Goal: Find specific page/section: Find specific page/section

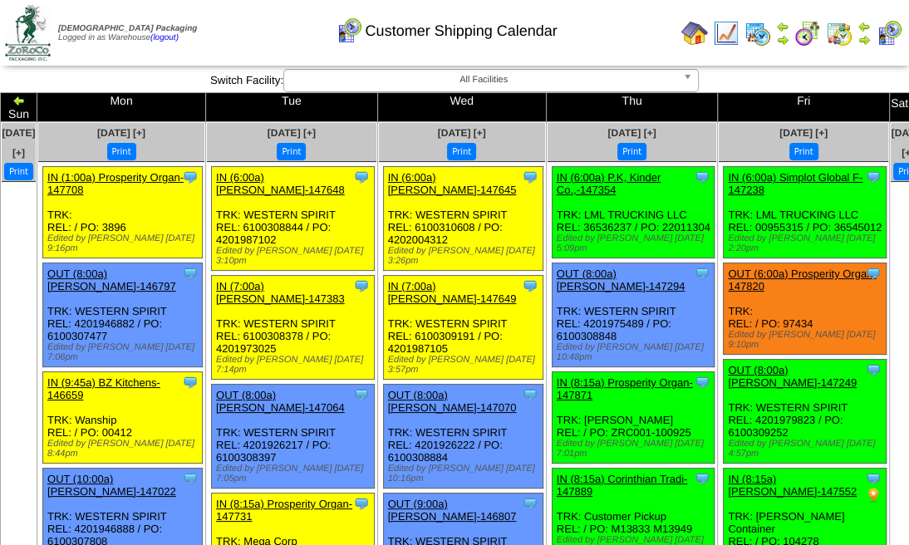
click at [894, 30] on img at bounding box center [888, 33] width 27 height 27
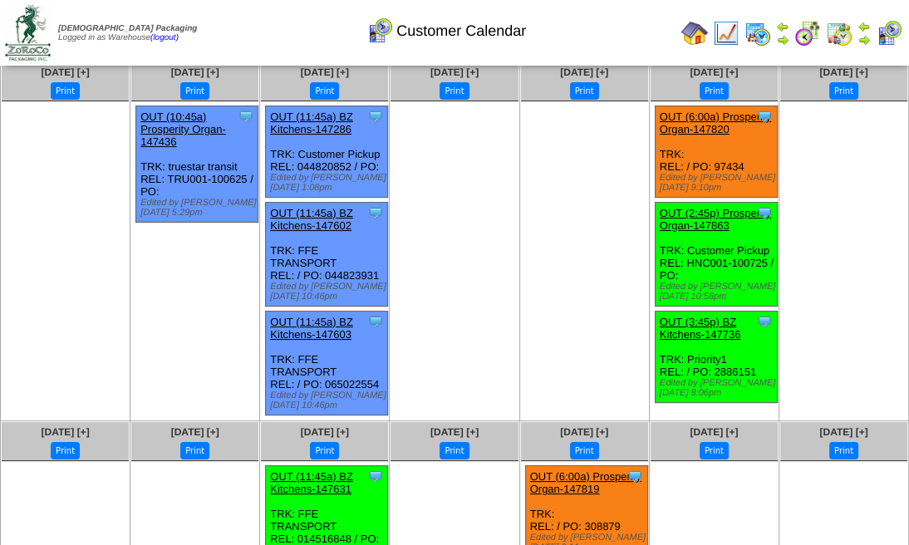
scroll to position [166, 0]
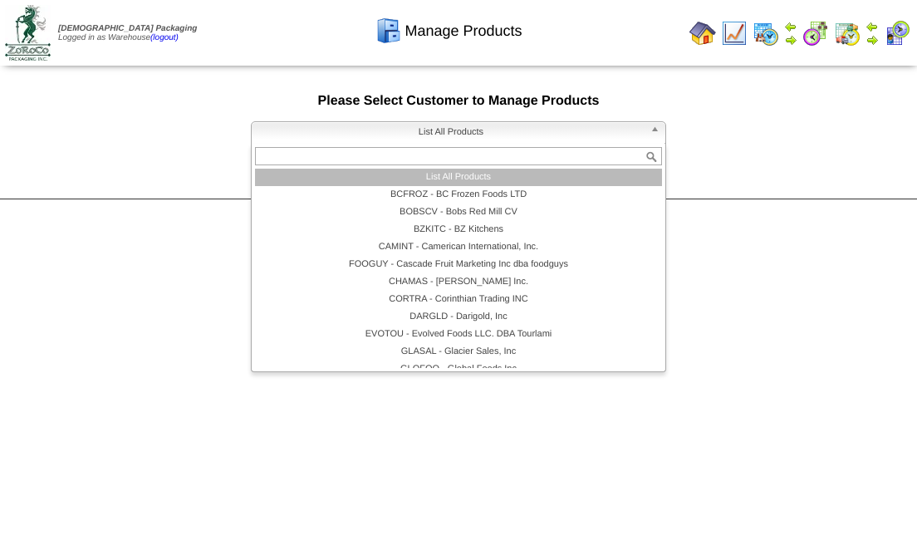
click at [422, 137] on span "List All Products" at bounding box center [450, 132] width 385 height 20
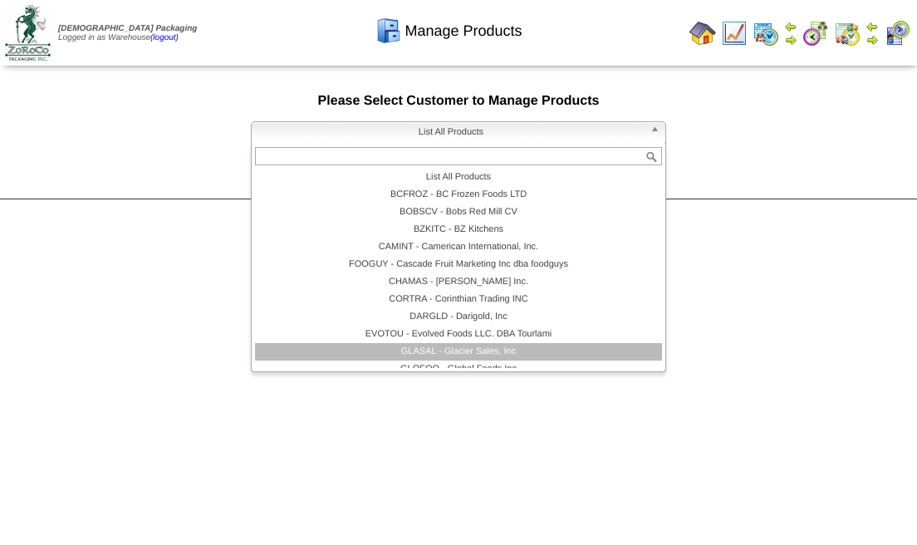
scroll to position [110, 0]
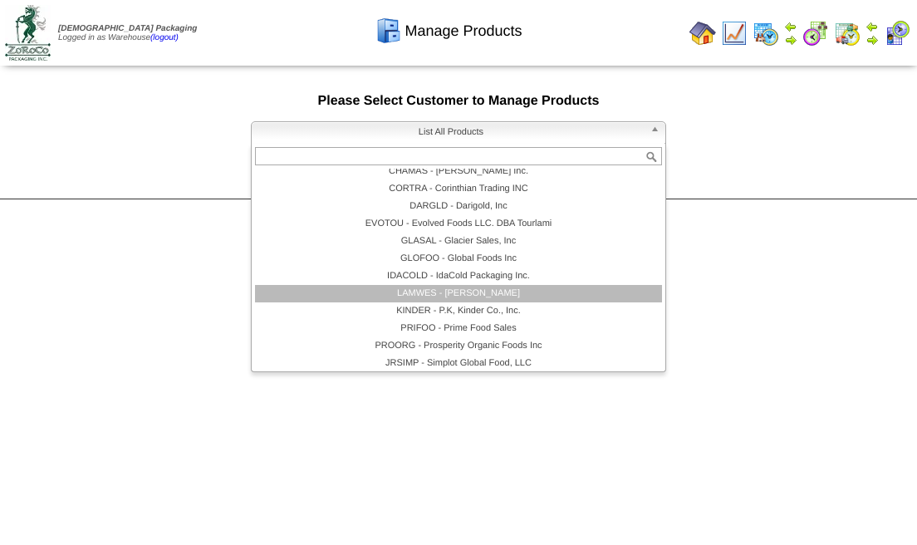
click at [446, 294] on li "LAMWES - Lamb-Weston" at bounding box center [458, 293] width 407 height 17
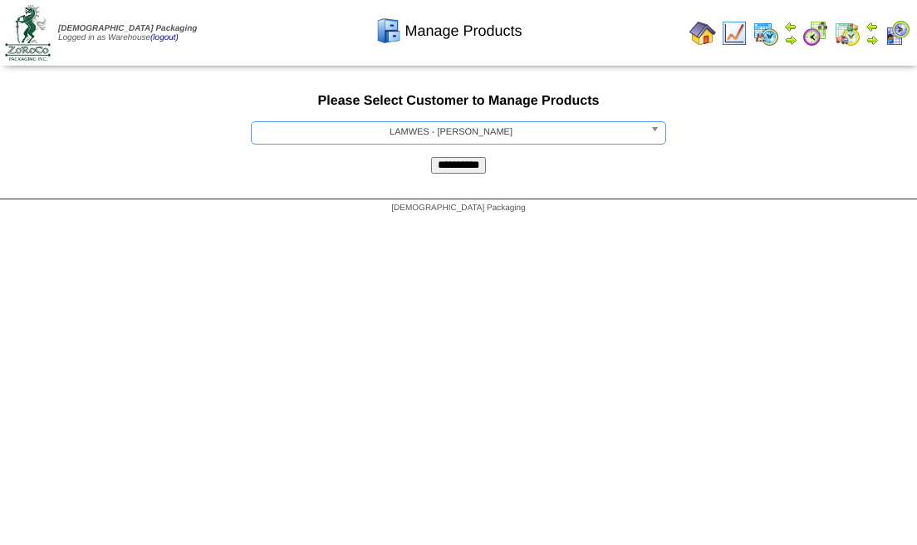
click at [481, 173] on input "**********" at bounding box center [458, 165] width 55 height 17
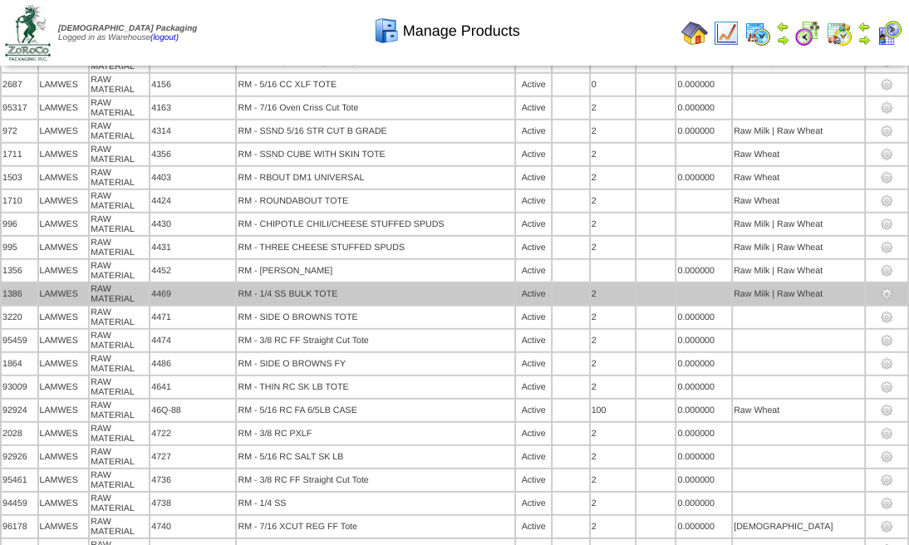
scroll to position [2934, 0]
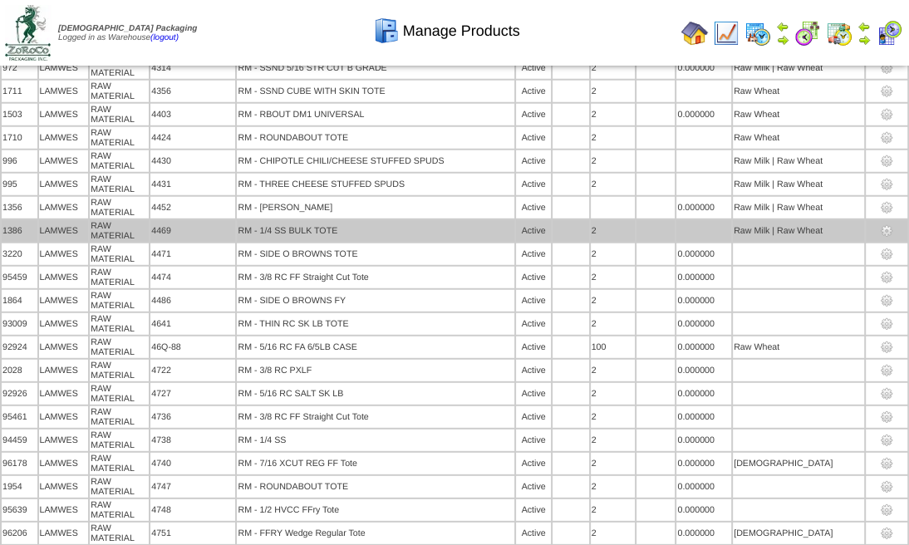
click at [344, 242] on td "RM - 1/4 SS BULK TOTE" at bounding box center [375, 231] width 277 height 22
click at [342, 242] on td "RM - 1/4 SS BULK TOTE" at bounding box center [375, 231] width 277 height 22
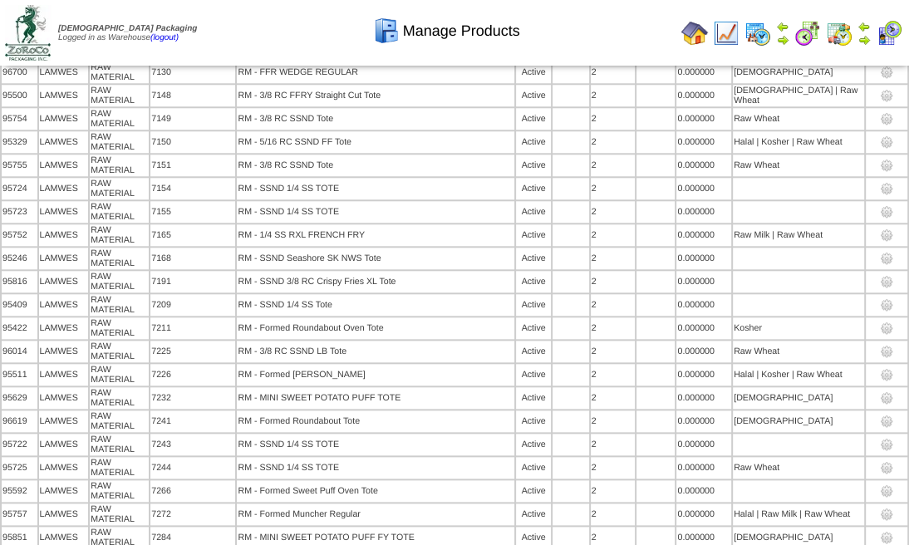
scroll to position [9461, 0]
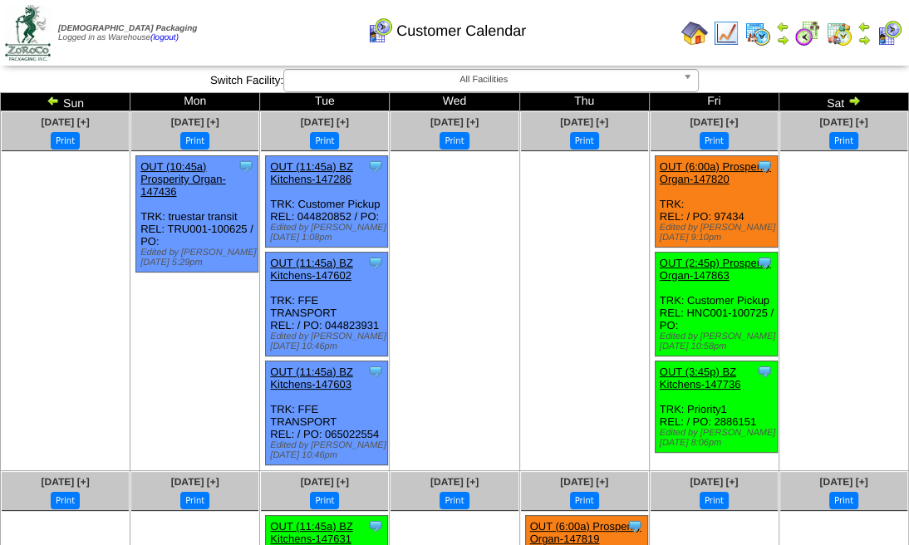
click at [757, 32] on img at bounding box center [757, 33] width 27 height 27
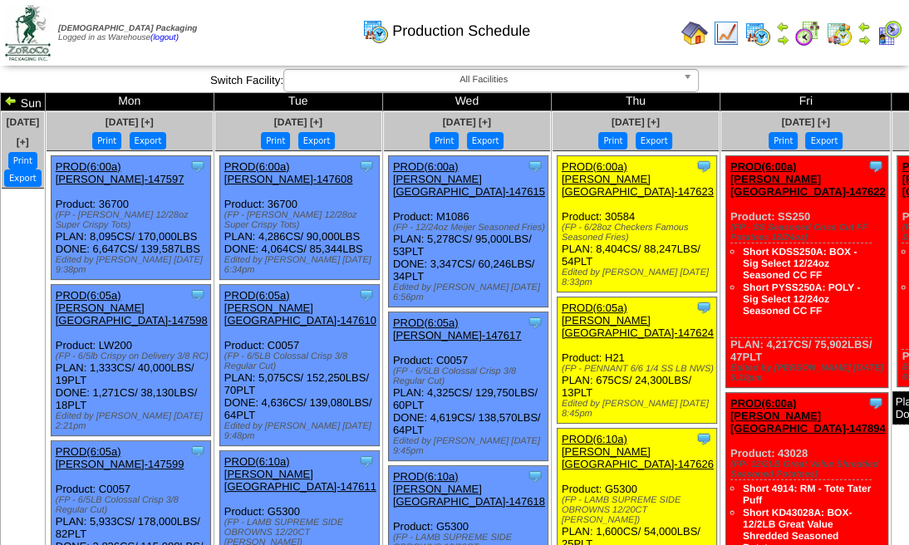
click at [839, 35] on img at bounding box center [838, 33] width 27 height 27
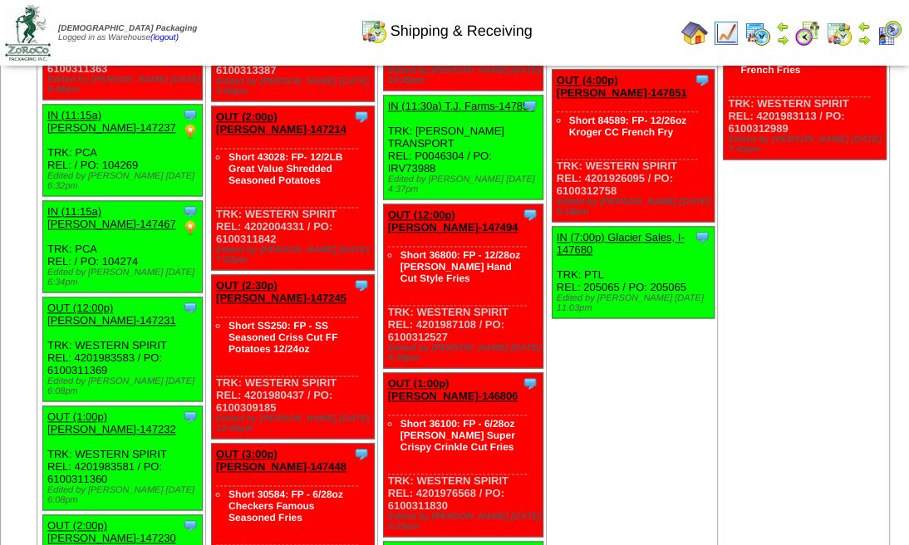
scroll to position [5425, 0]
